Goal: Information Seeking & Learning: Learn about a topic

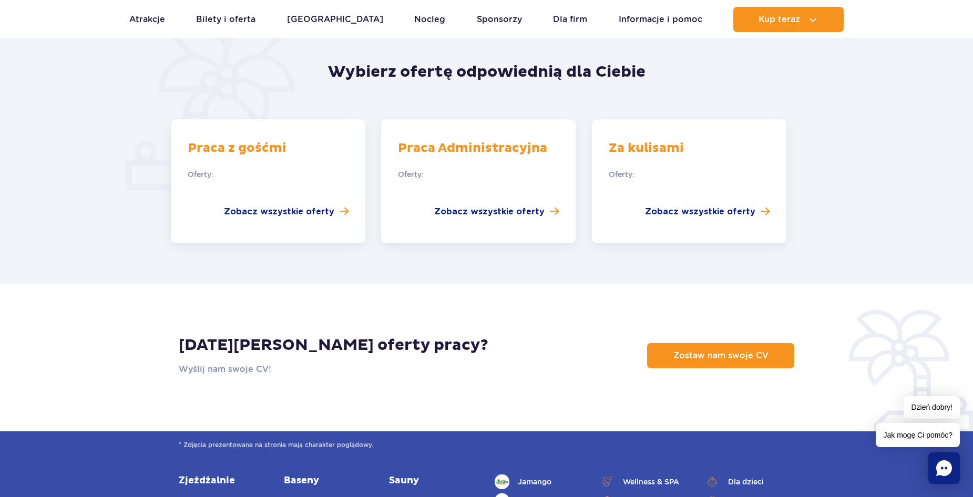
scroll to position [789, 0]
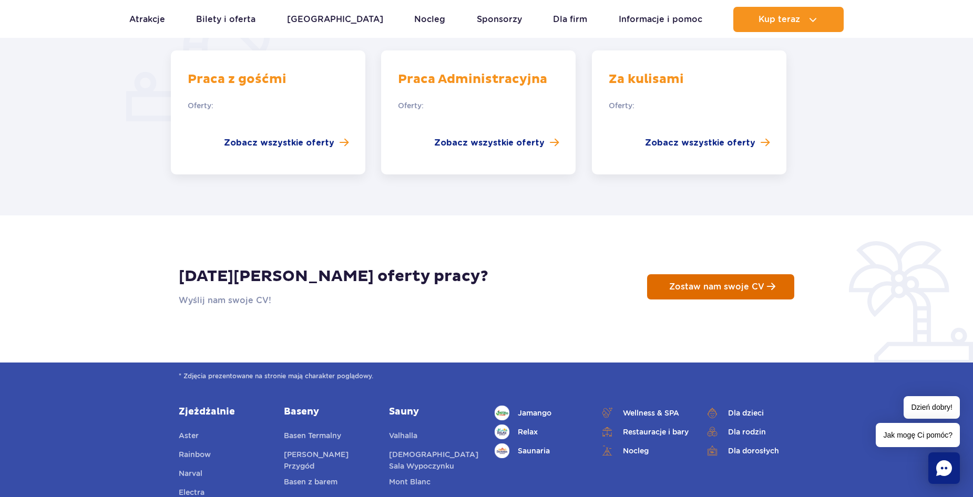
click at [705, 282] on span "Zostaw nam swoje CV" at bounding box center [716, 287] width 95 height 10
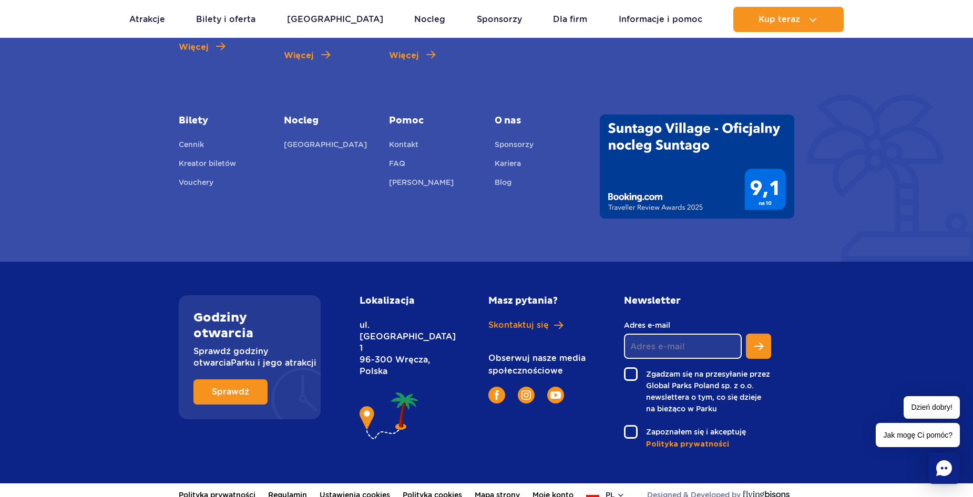
scroll to position [3813, 0]
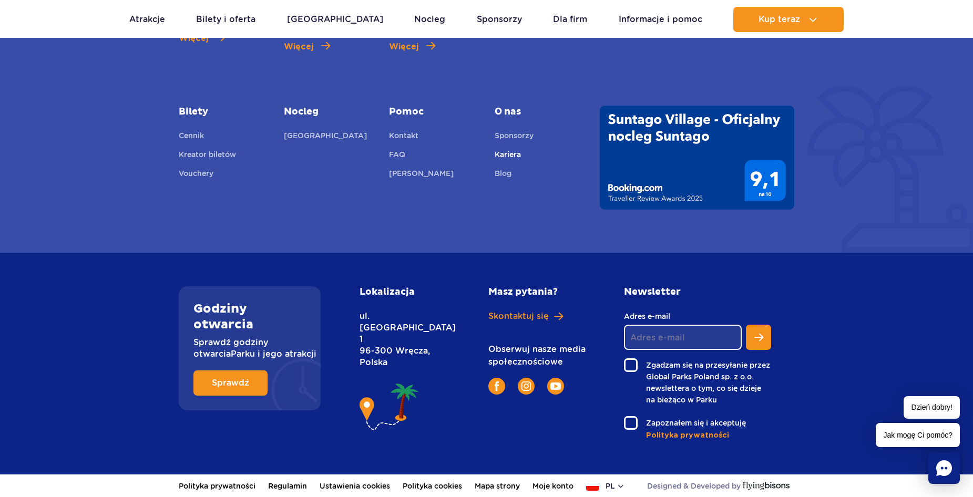
click at [507, 153] on link "Kariera" at bounding box center [508, 156] width 26 height 15
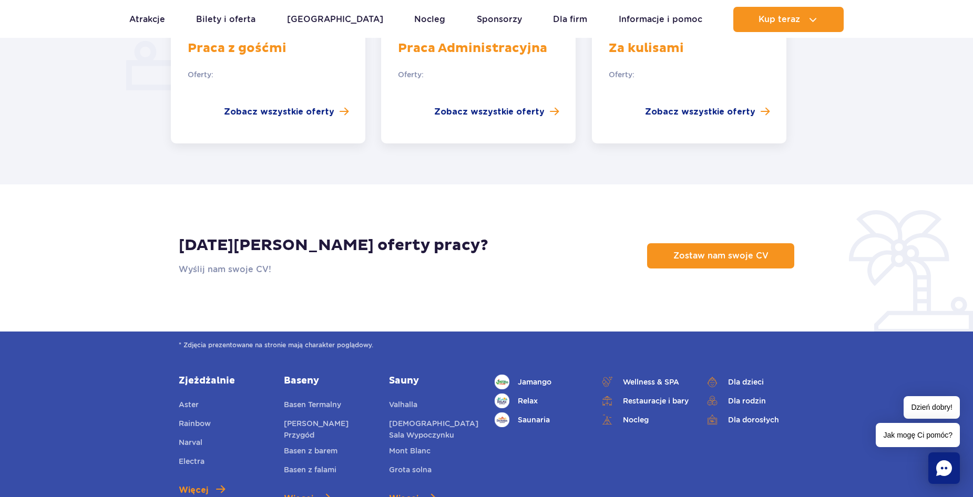
scroll to position [683, 0]
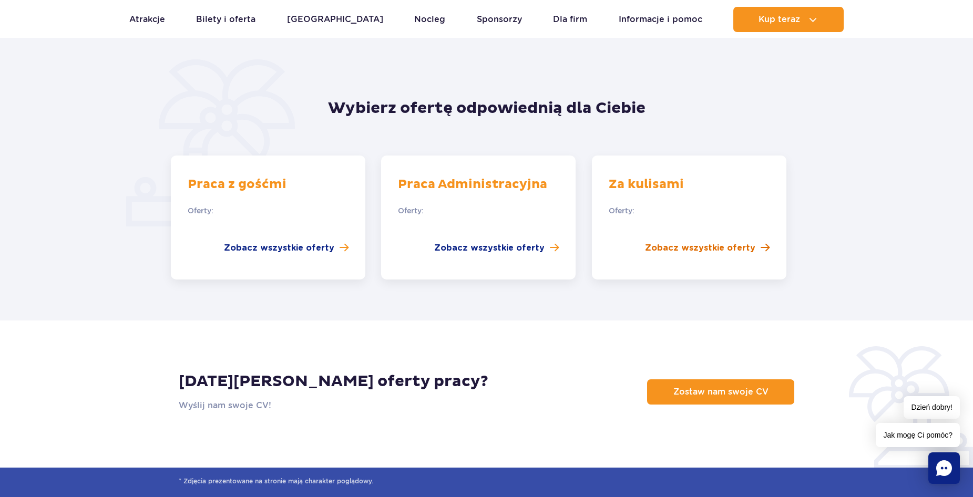
click at [731, 242] on span "Zobacz wszystkie oferty" at bounding box center [700, 248] width 110 height 13
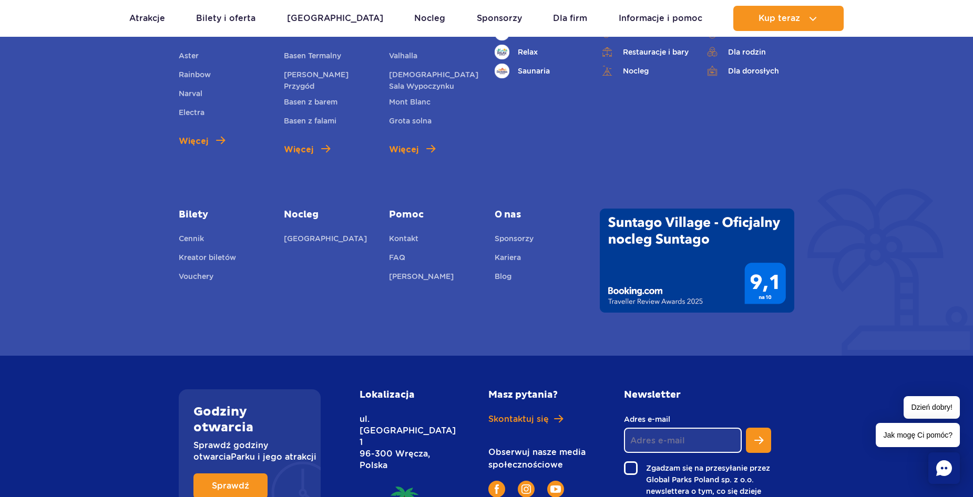
scroll to position [935, 0]
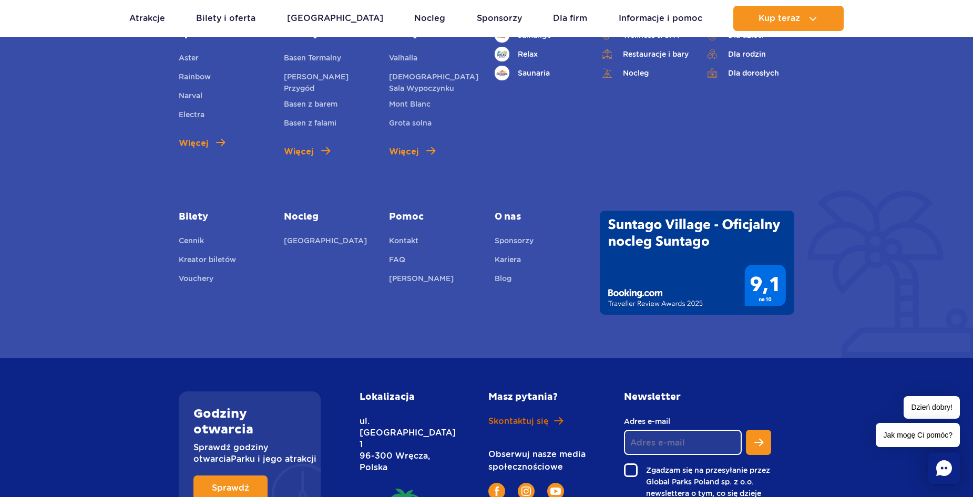
click at [522, 423] on span "Skontaktuj się" at bounding box center [518, 422] width 60 height 12
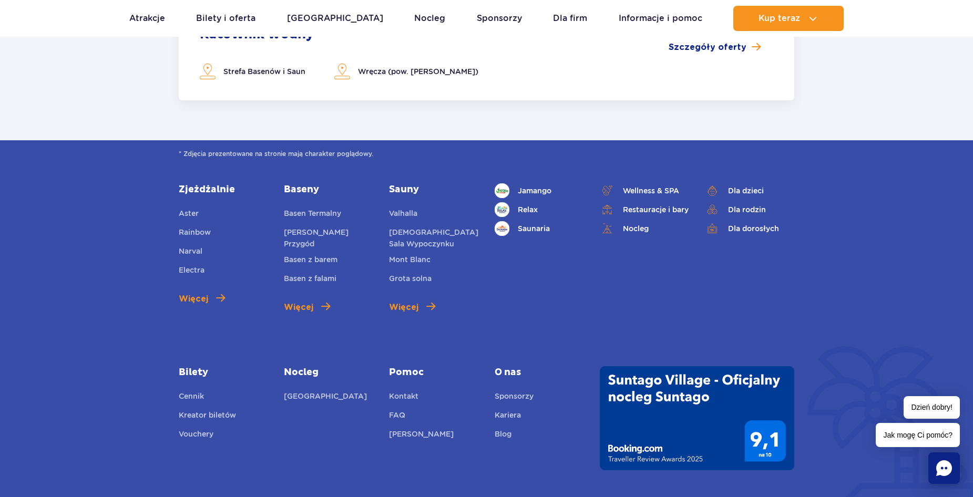
scroll to position [777, 0]
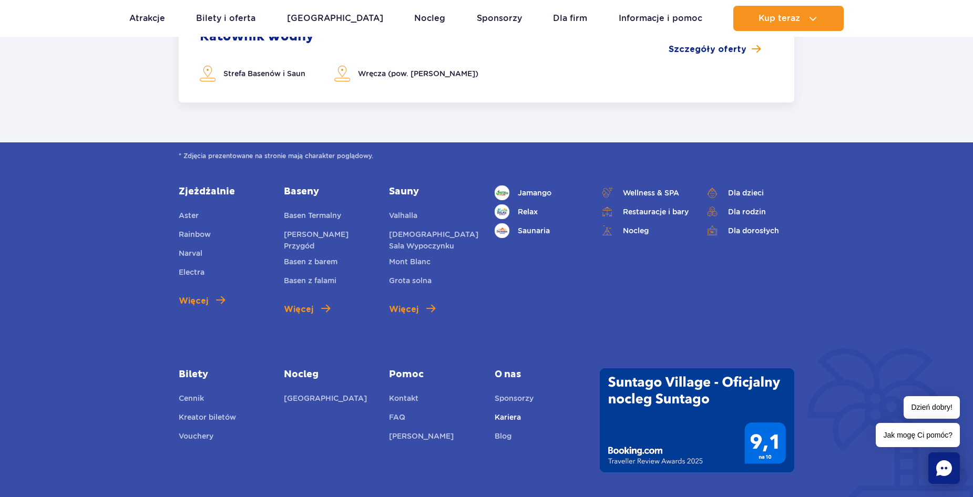
click at [513, 416] on link "Kariera" at bounding box center [508, 419] width 26 height 15
click at [411, 398] on link "Kontakt" at bounding box center [403, 400] width 29 height 15
click at [508, 420] on link "Kariera" at bounding box center [508, 419] width 26 height 15
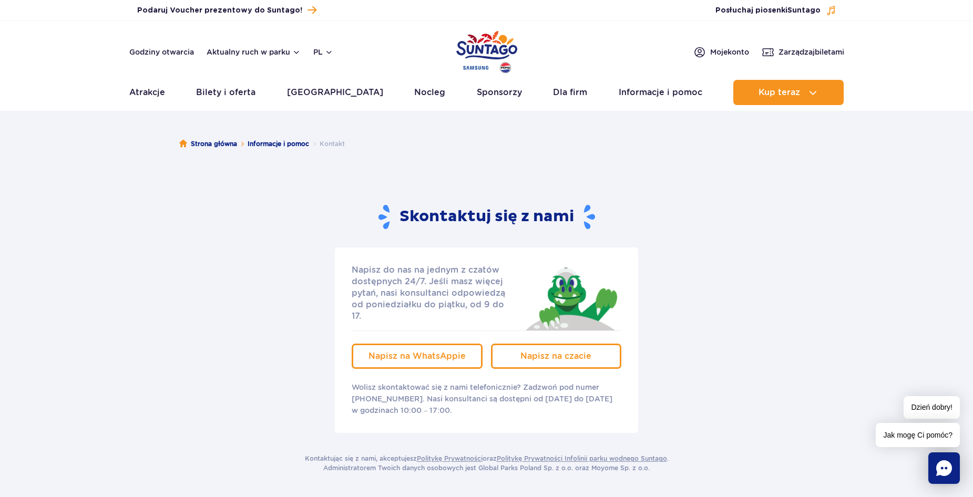
click at [328, 144] on li "Kontakt" at bounding box center [327, 144] width 36 height 11
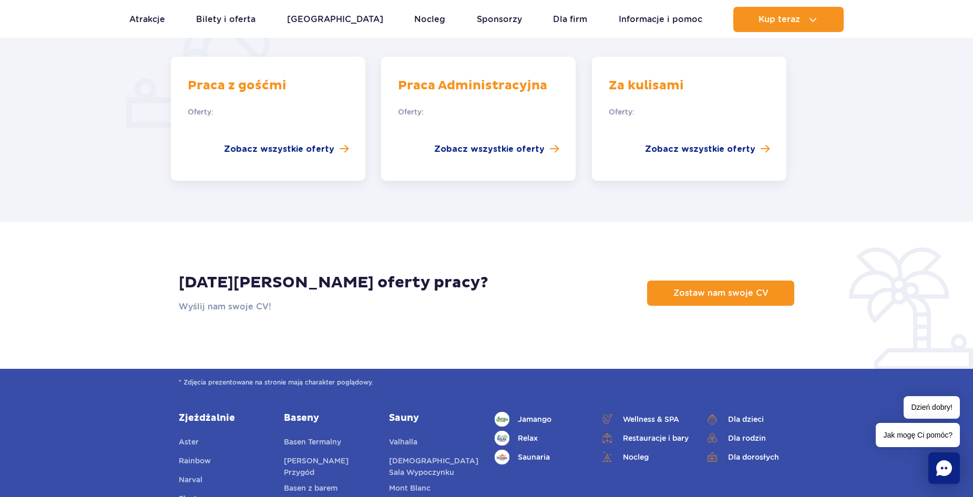
scroll to position [946, 0]
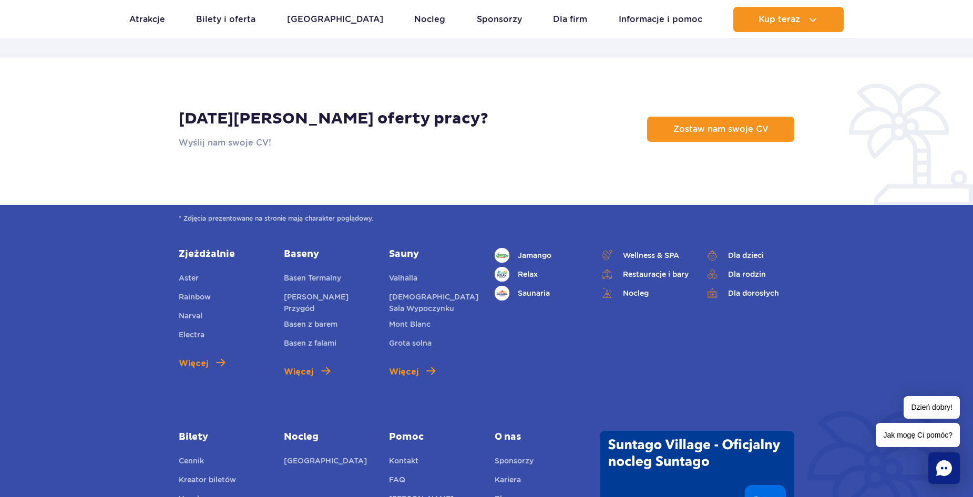
click at [741, 132] on div "[DATE][PERSON_NAME] oferty pracy? Wyślij nam swoje CV! Zostaw nam swoje CV" at bounding box center [487, 129] width 616 height 40
click at [735, 124] on span "Zostaw nam swoje CV" at bounding box center [716, 129] width 95 height 10
